Goal: Information Seeking & Learning: Learn about a topic

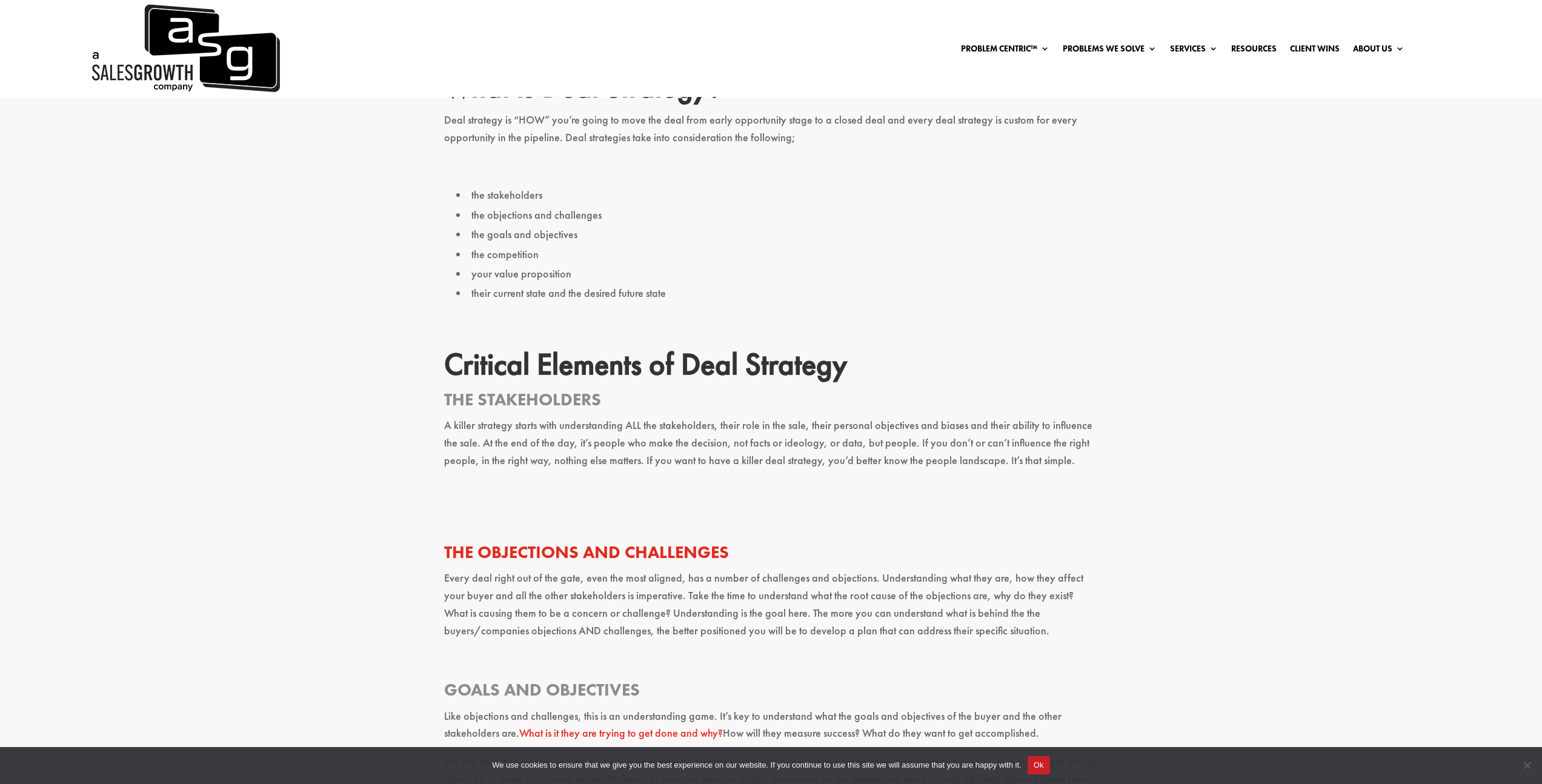
scroll to position [776, 0]
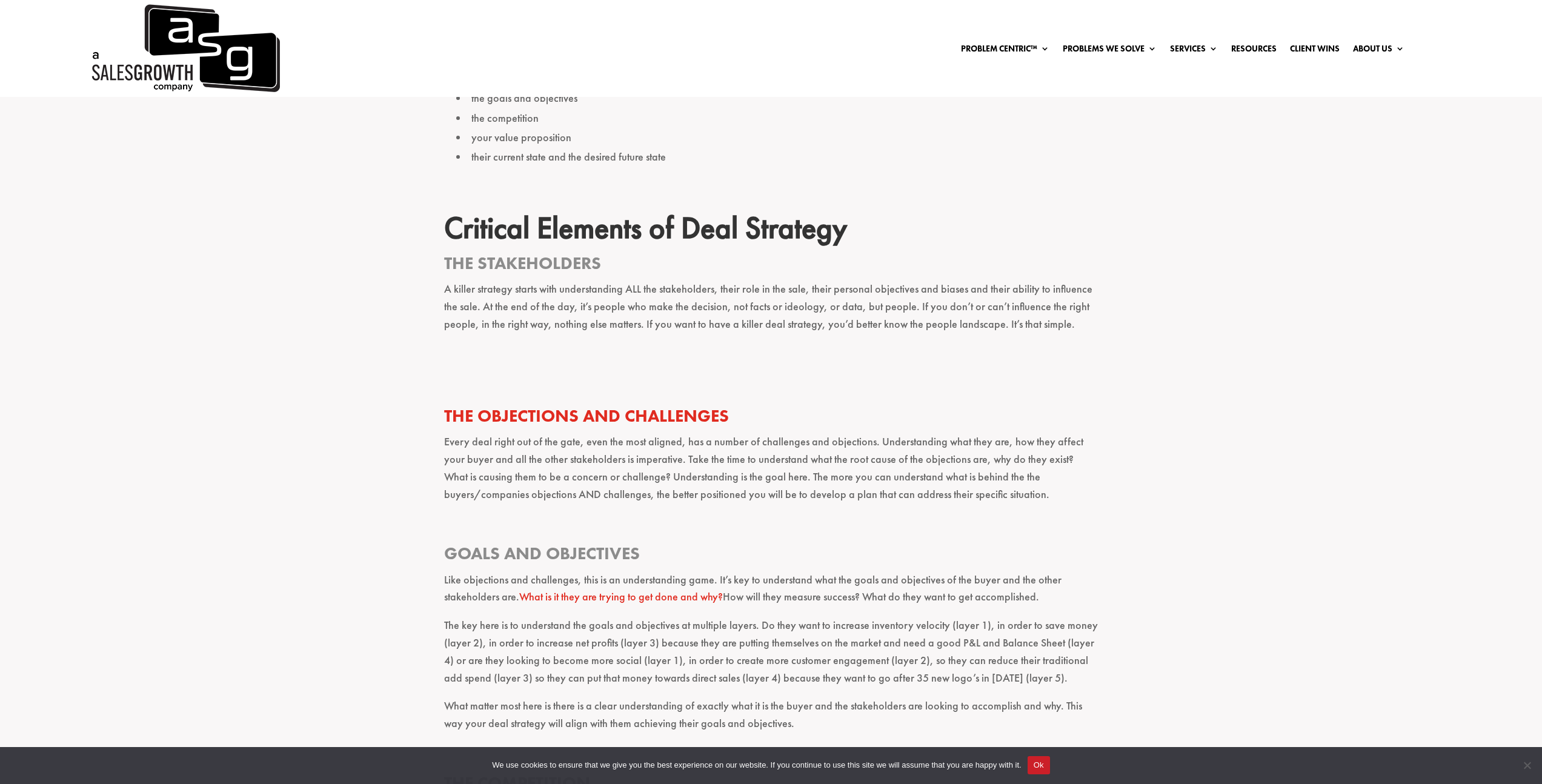
scroll to position [913, 0]
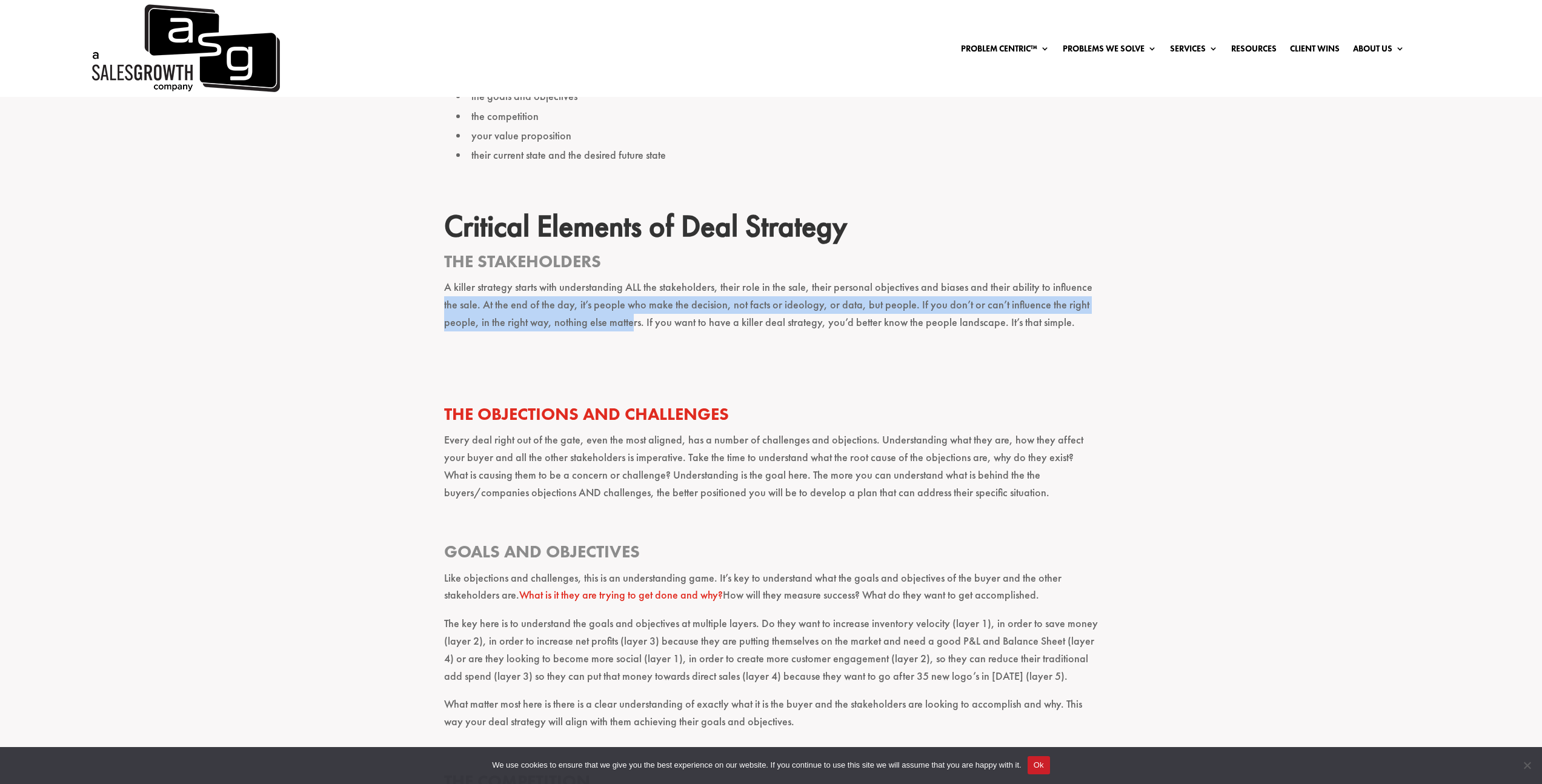
drag, startPoint x: 632, startPoint y: 321, endPoint x: 424, endPoint y: 299, distance: 209.2
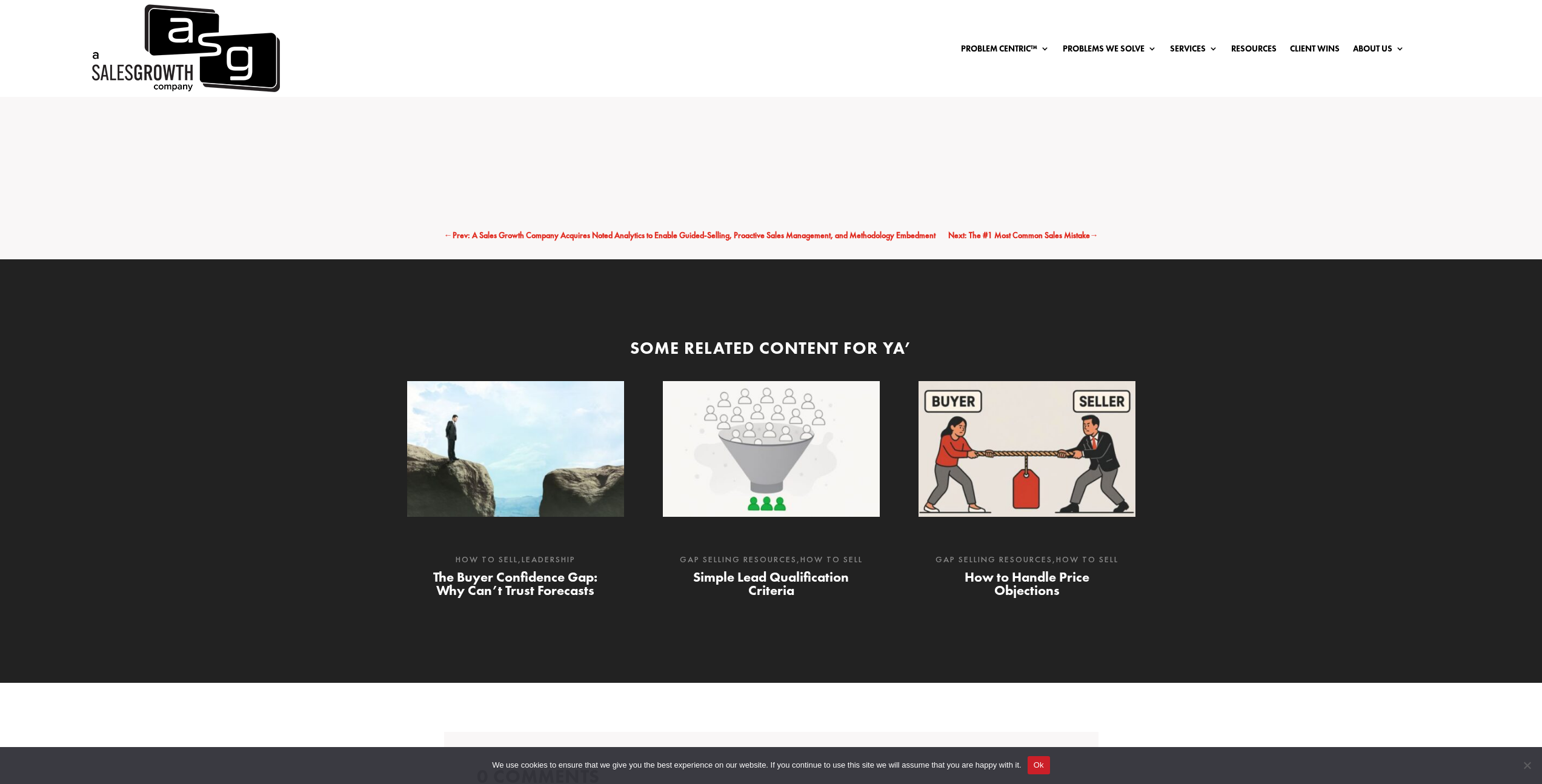
scroll to position [3060, 0]
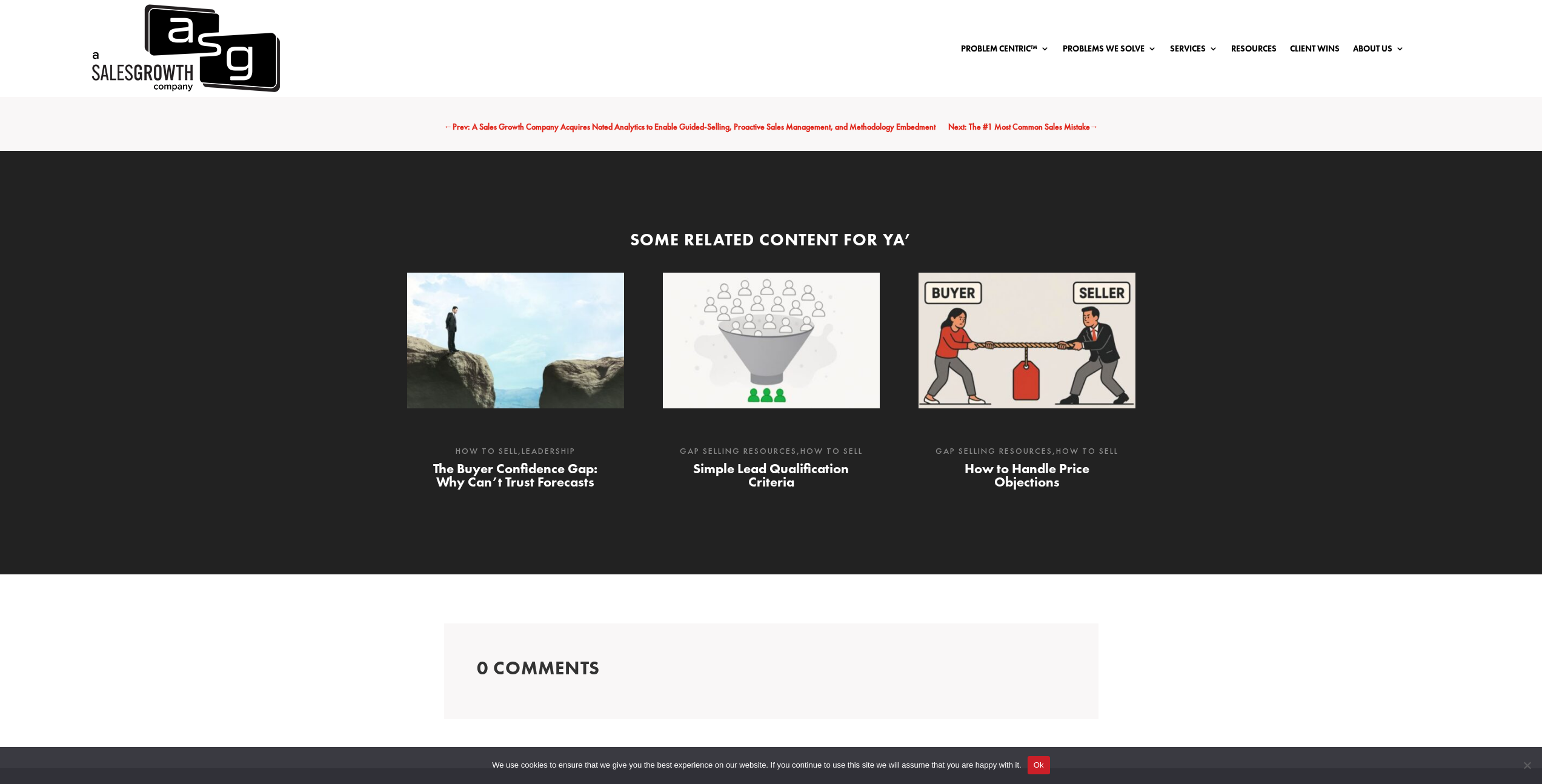
click at [1015, 338] on img at bounding box center [1026, 340] width 217 height 135
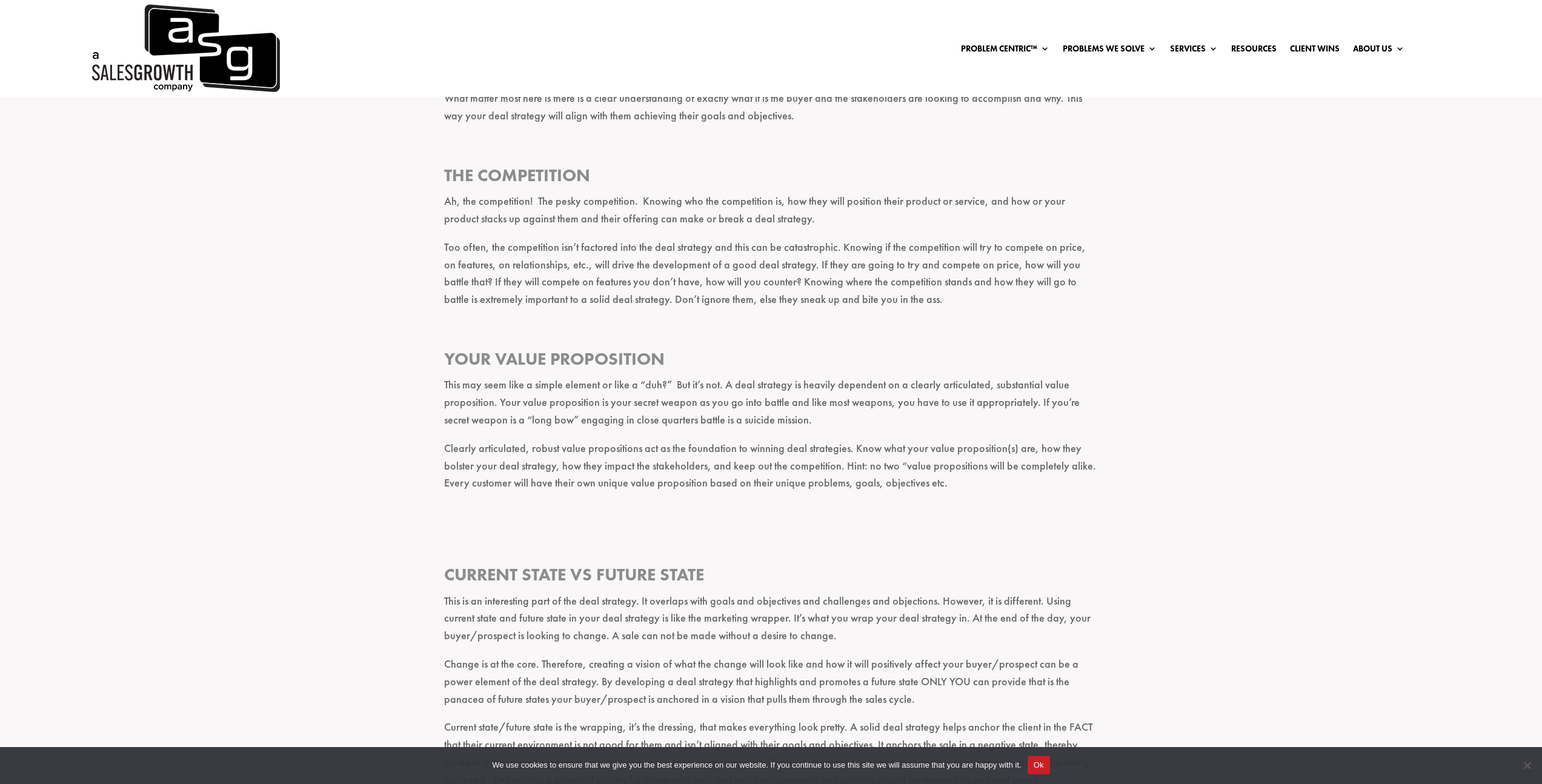
scroll to position [1522, 0]
